Goal: Navigation & Orientation: Find specific page/section

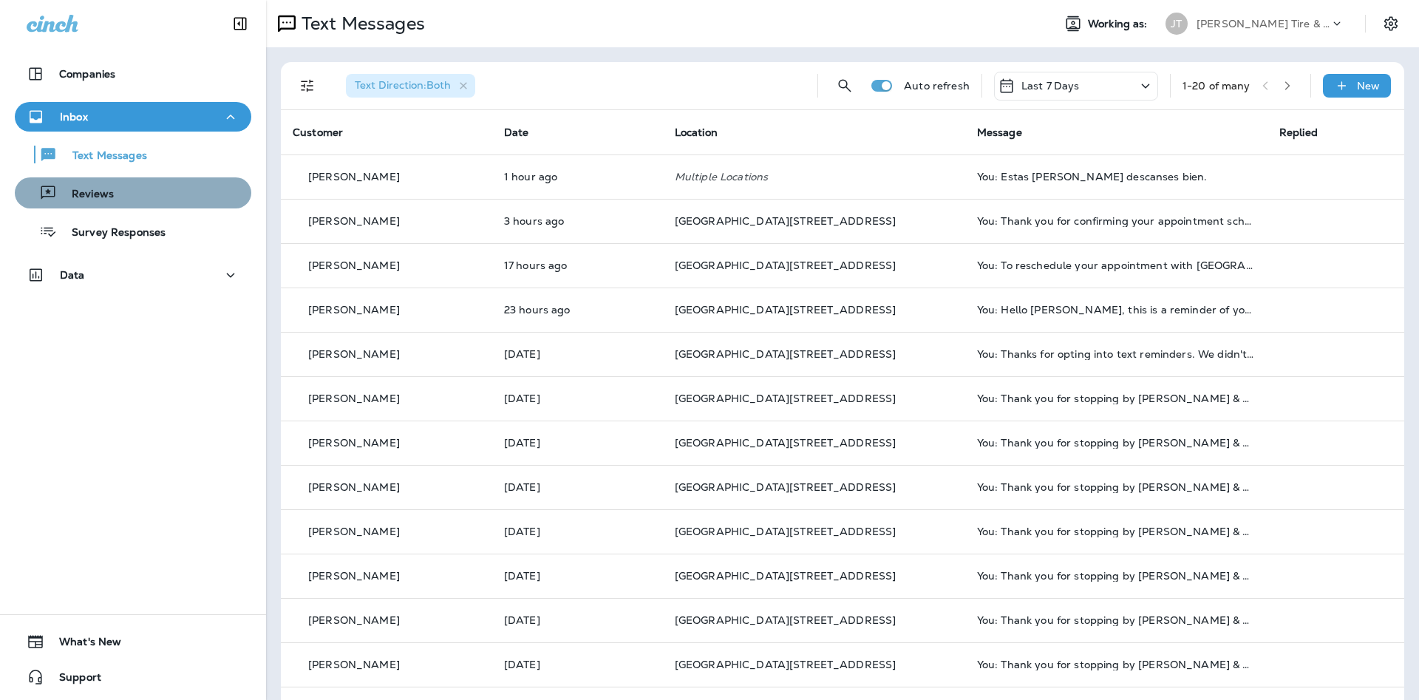
click at [147, 197] on div "Reviews" at bounding box center [133, 193] width 225 height 22
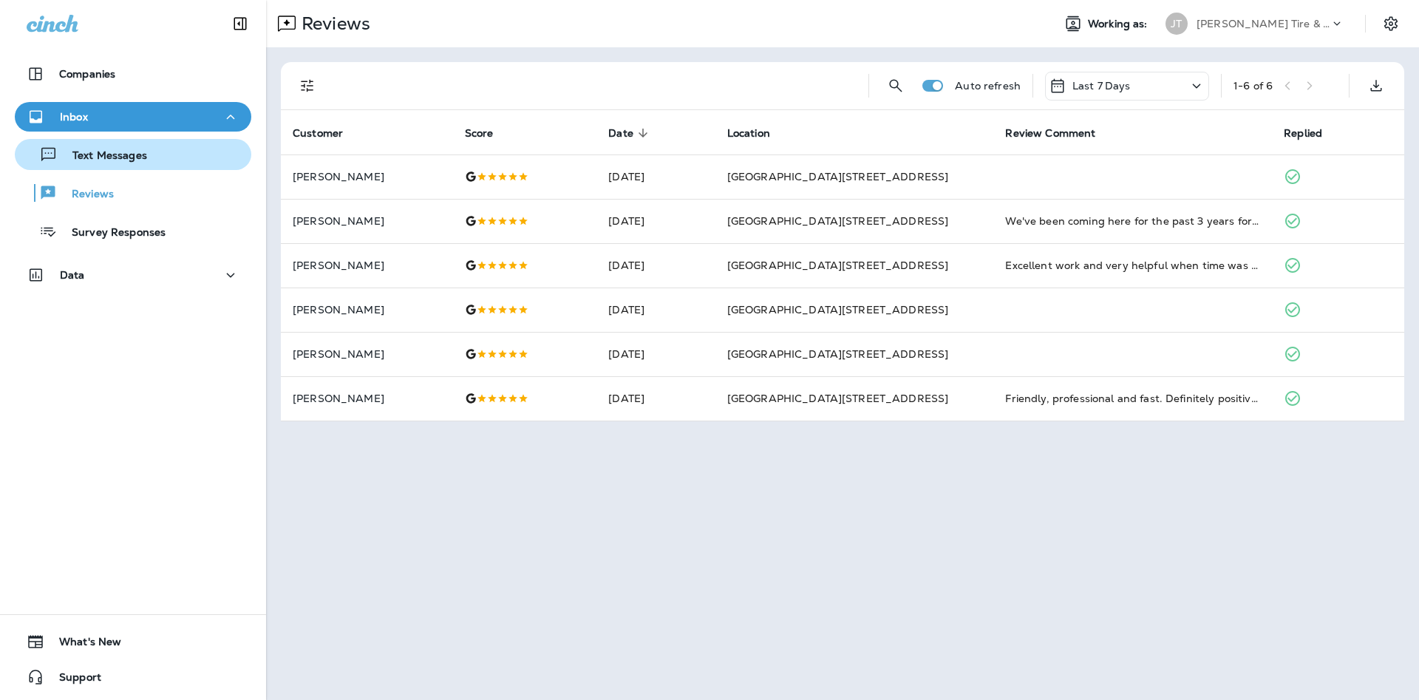
click at [222, 160] on div "Text Messages" at bounding box center [133, 154] width 225 height 22
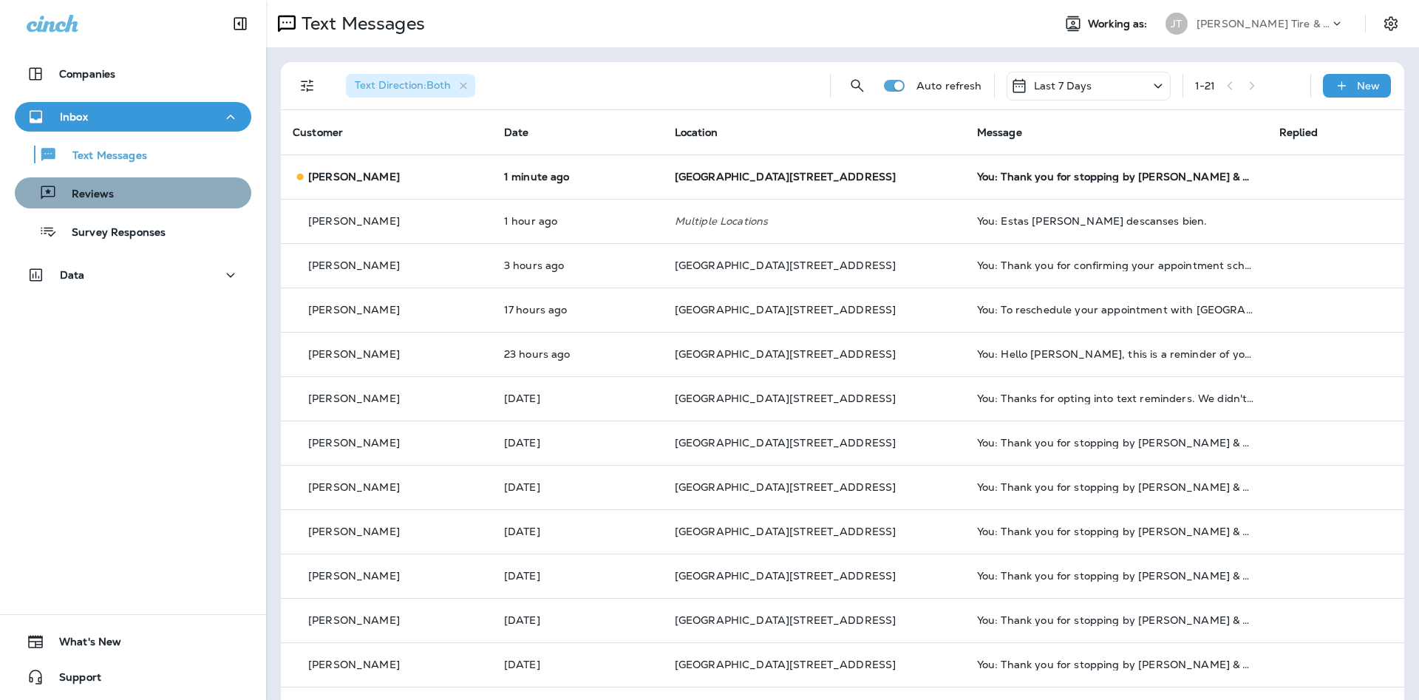
click at [185, 193] on div "Reviews" at bounding box center [133, 193] width 225 height 22
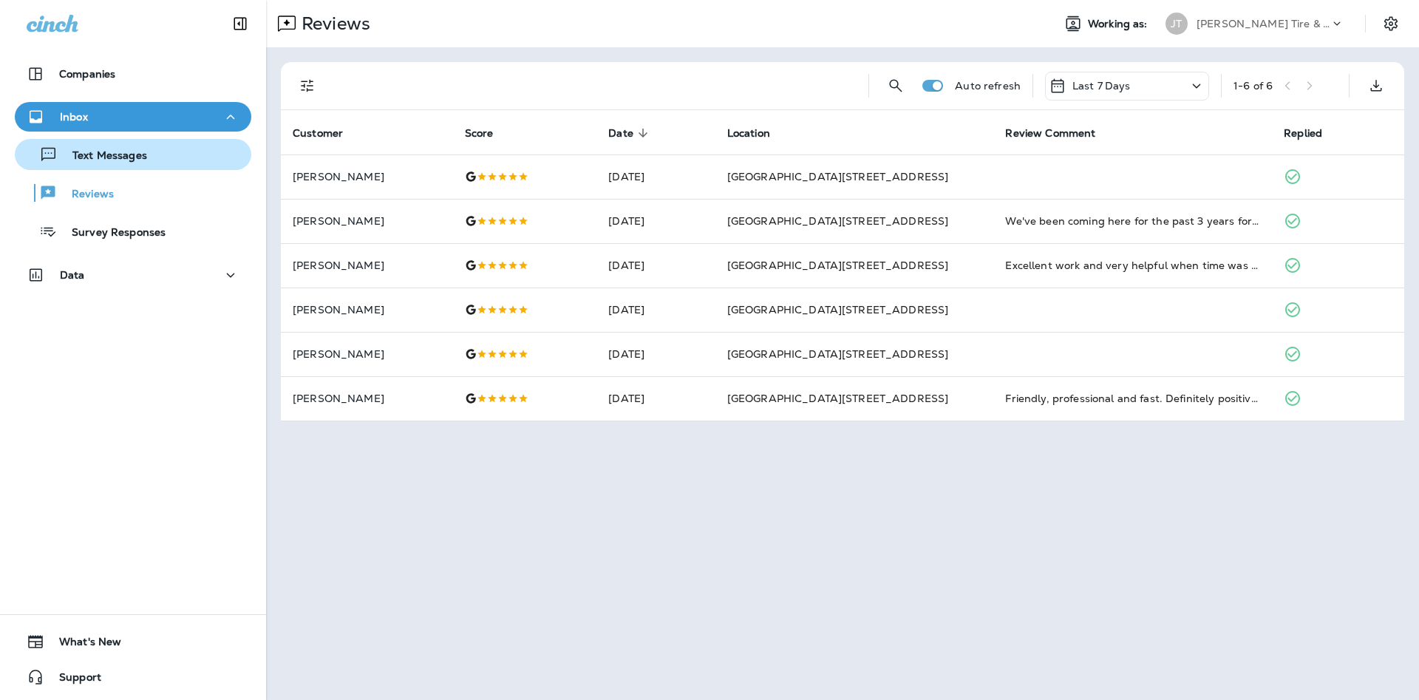
click at [196, 147] on div "Text Messages" at bounding box center [133, 154] width 225 height 22
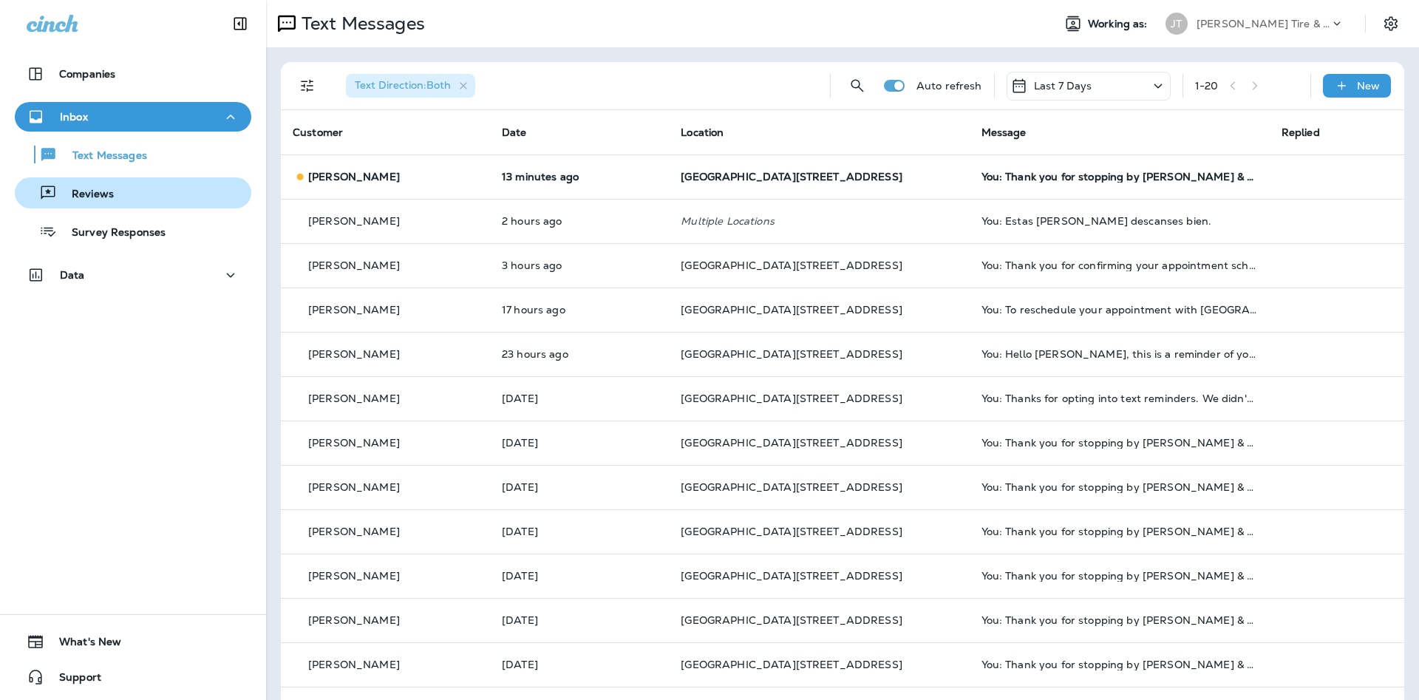
click at [144, 188] on div "Reviews" at bounding box center [133, 193] width 225 height 22
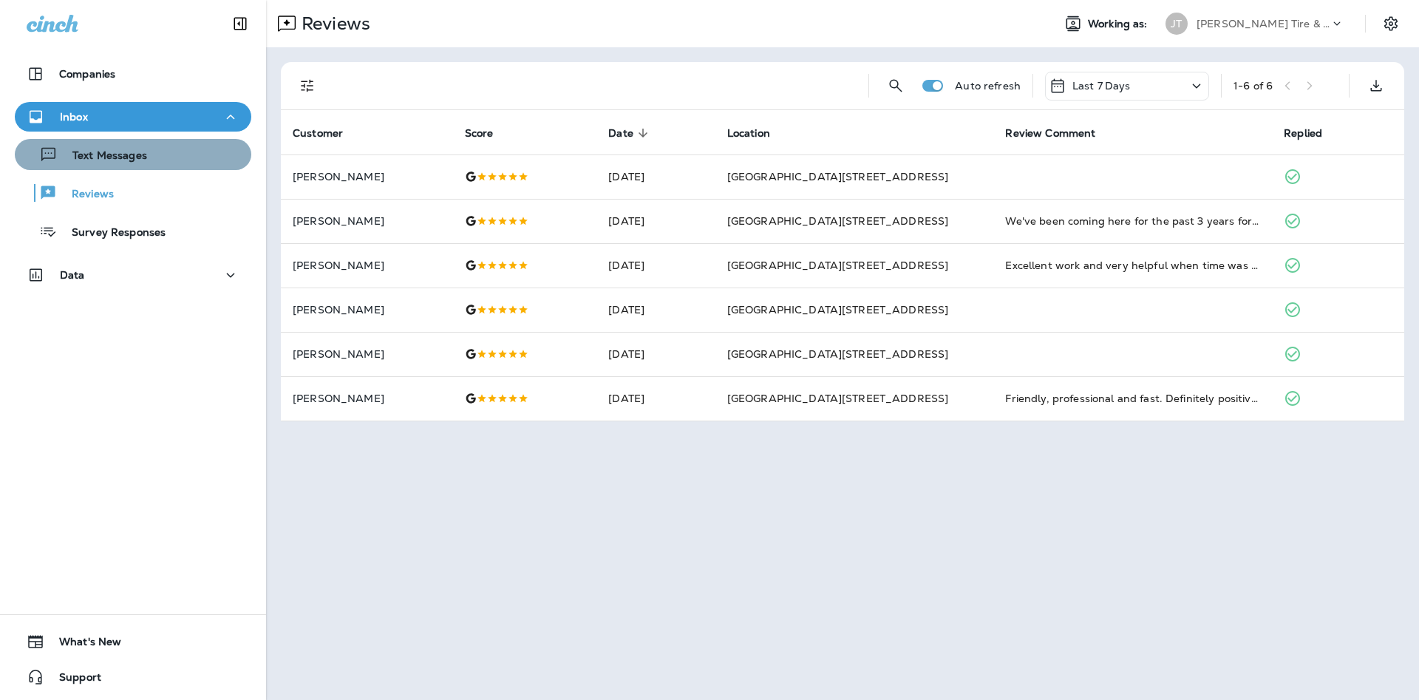
click at [160, 168] on button "Text Messages" at bounding box center [133, 154] width 236 height 31
